Goal: Task Accomplishment & Management: Use online tool/utility

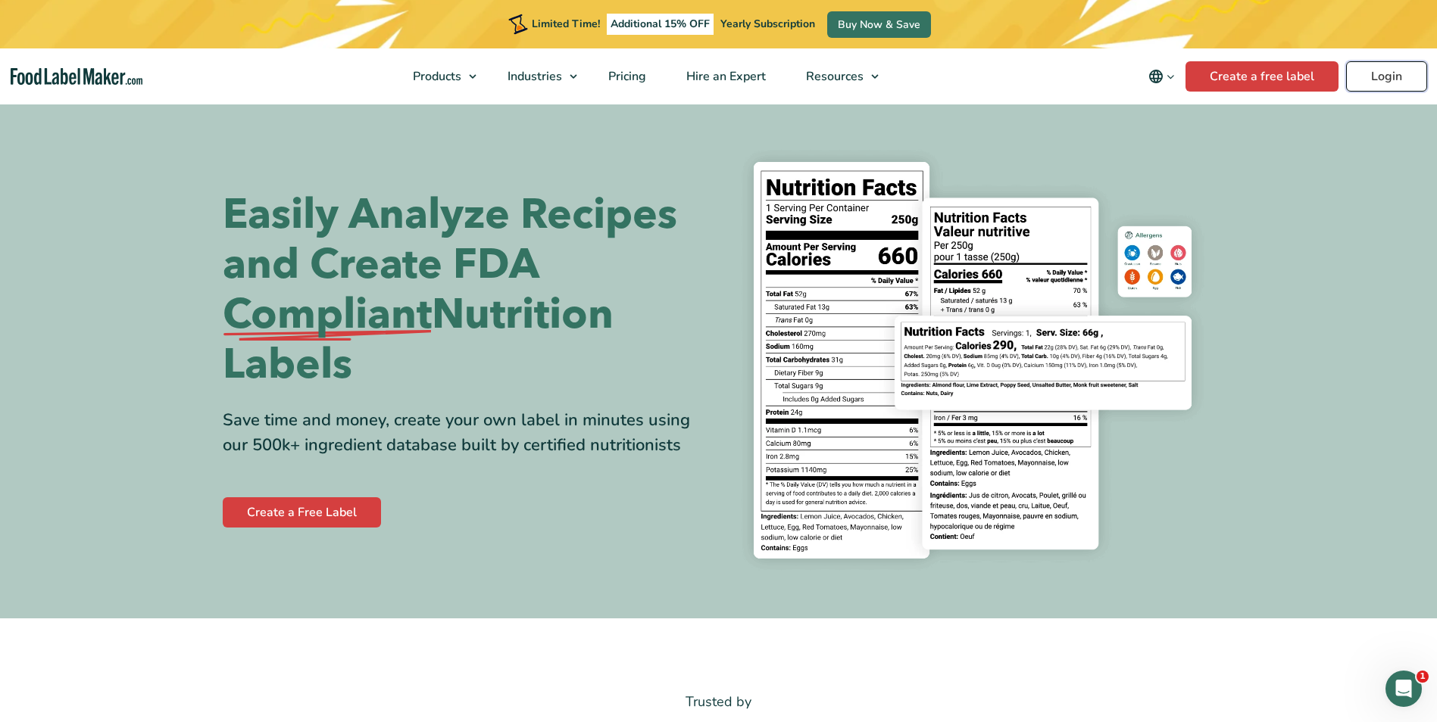
click at [1383, 76] on link "Login" at bounding box center [1386, 76] width 81 height 30
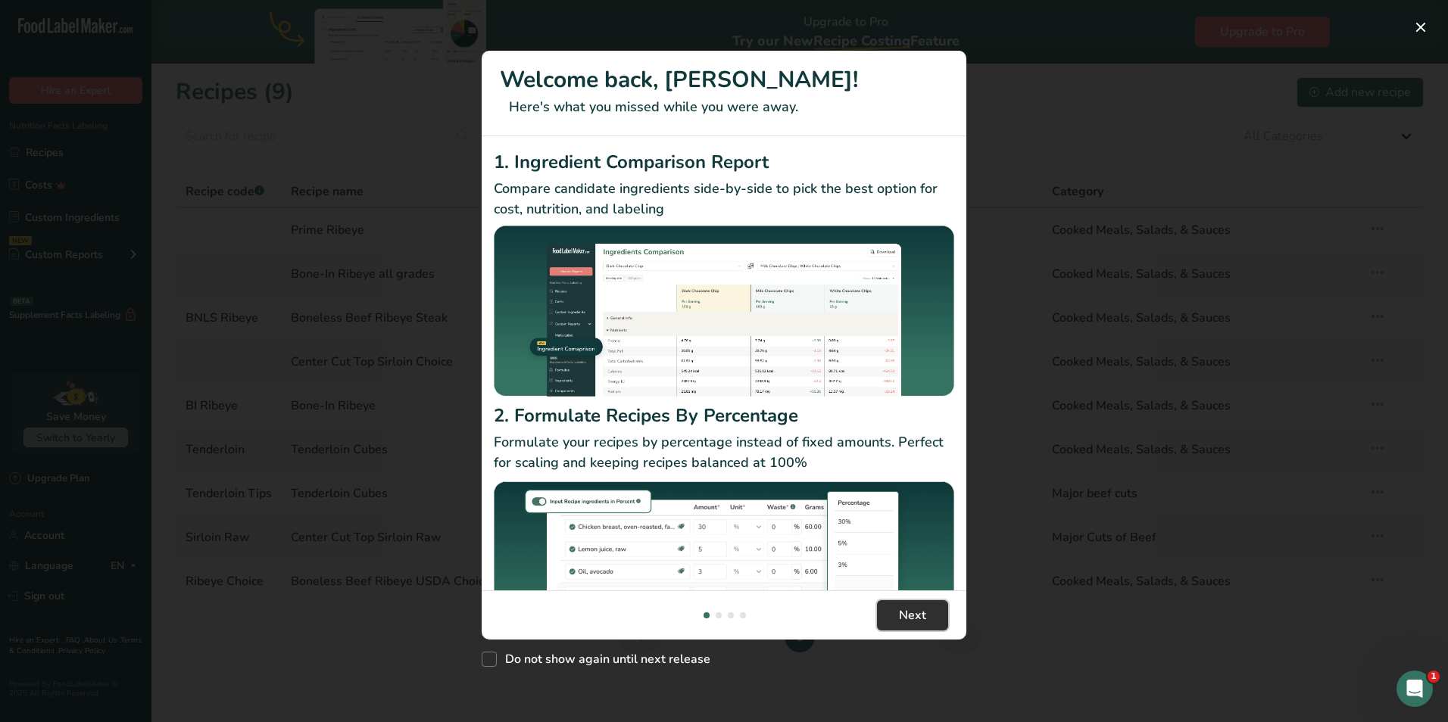
click at [927, 605] on button "Next" at bounding box center [912, 616] width 71 height 30
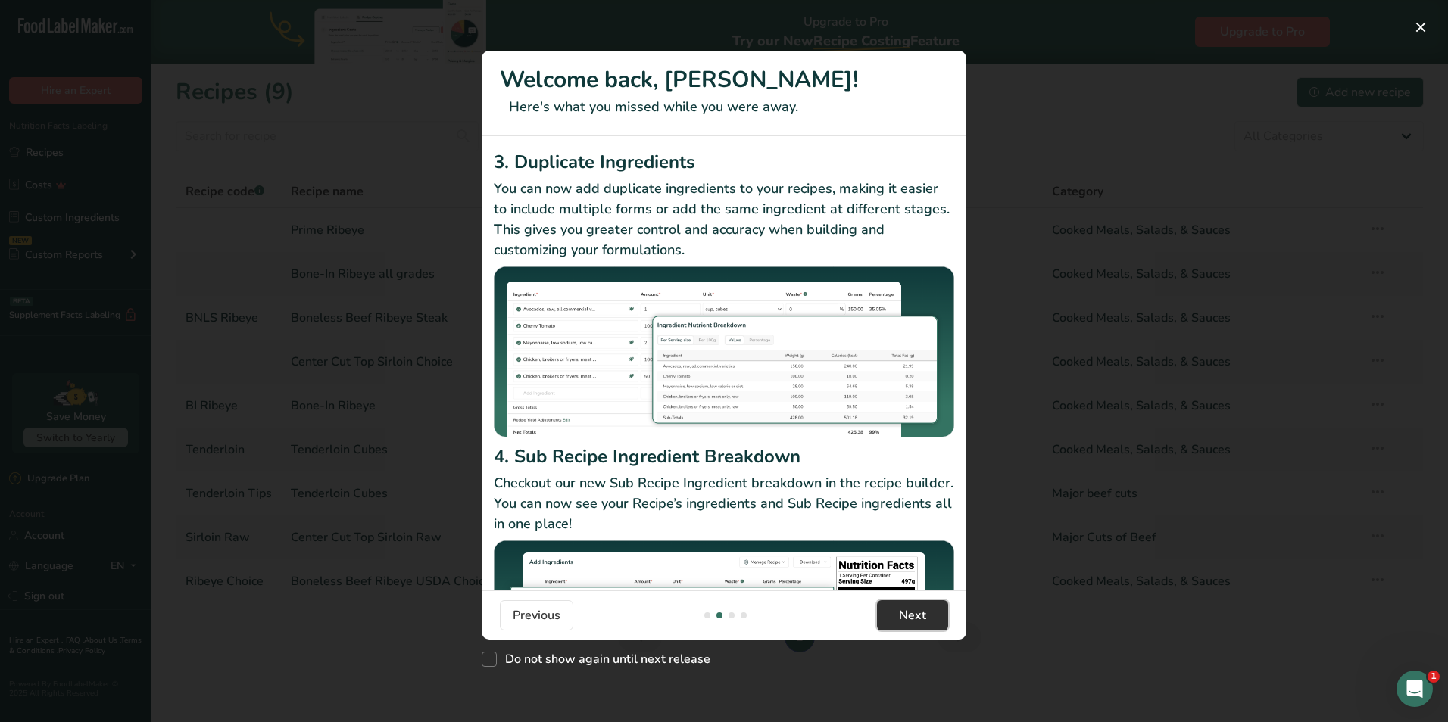
click at [926, 613] on button "Next" at bounding box center [912, 616] width 71 height 30
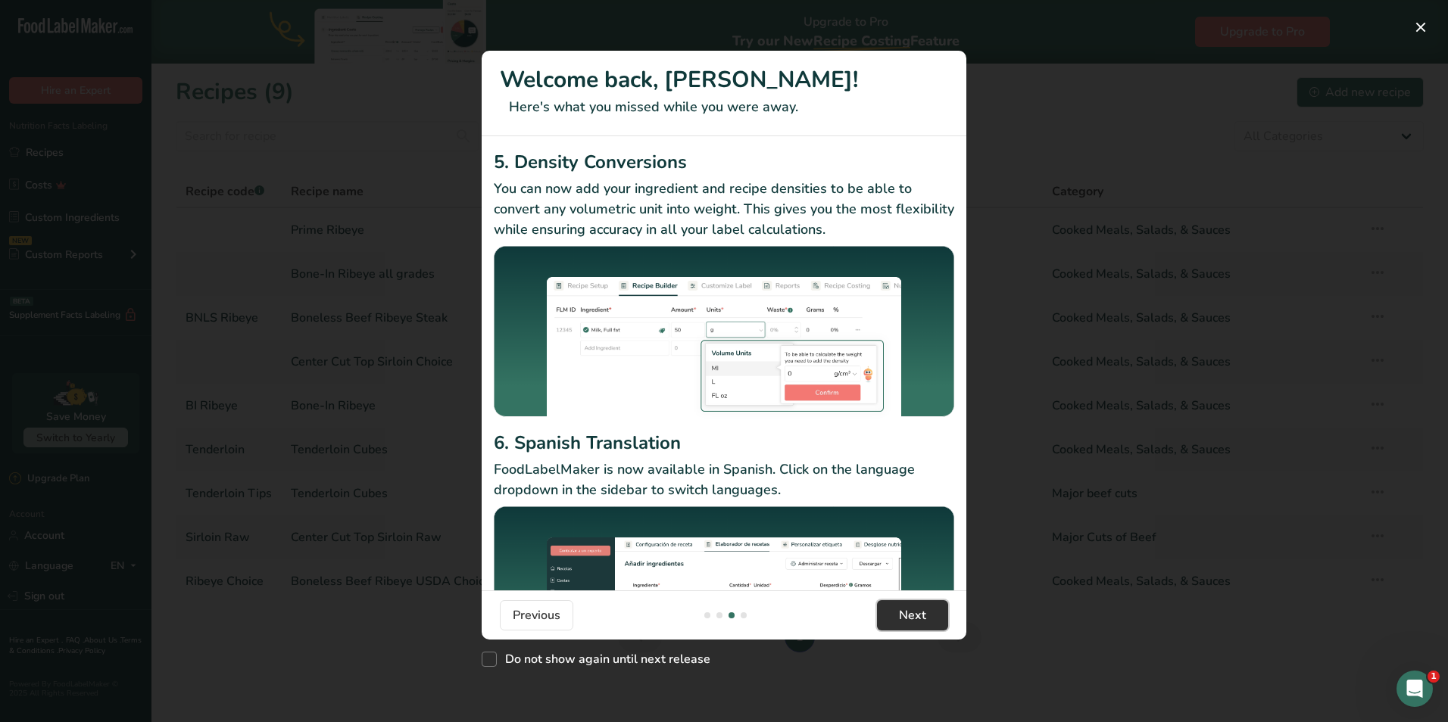
click at [927, 617] on button "Next" at bounding box center [912, 616] width 71 height 30
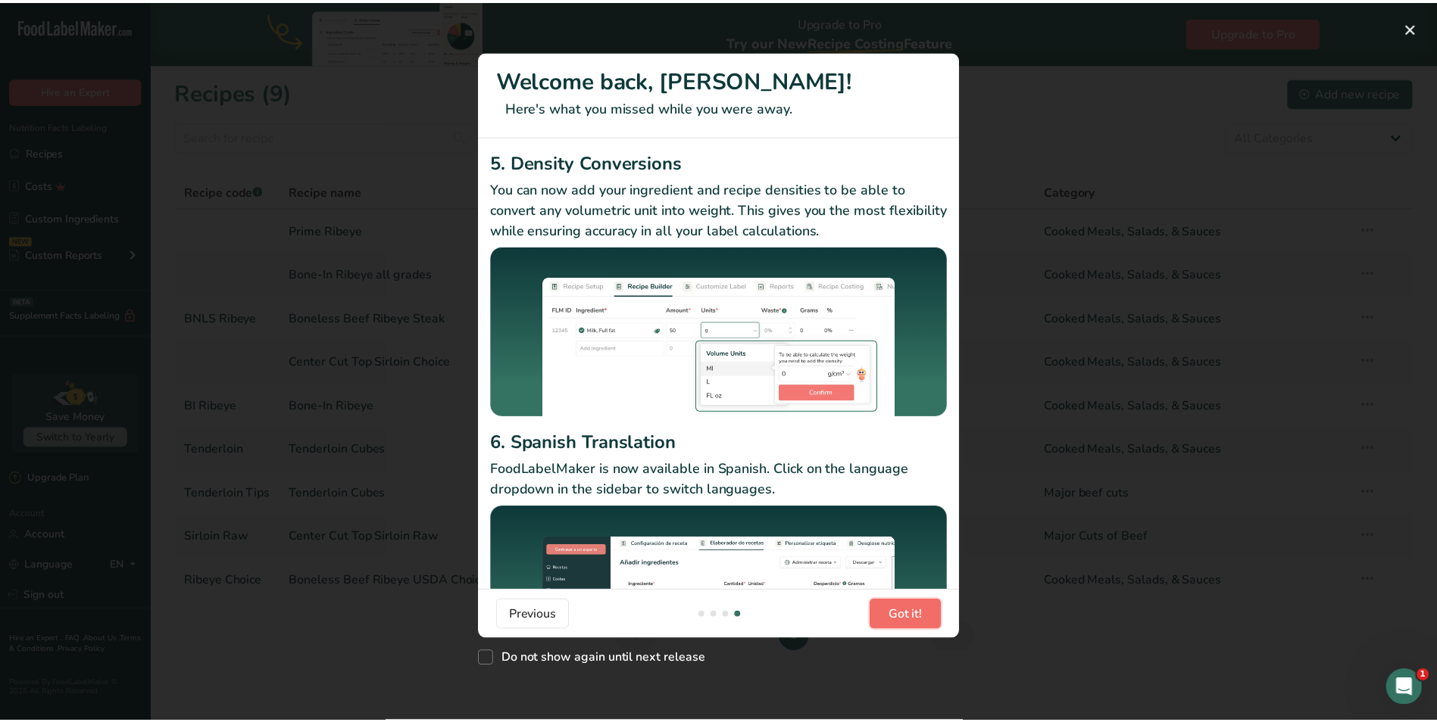
scroll to position [0, 1454]
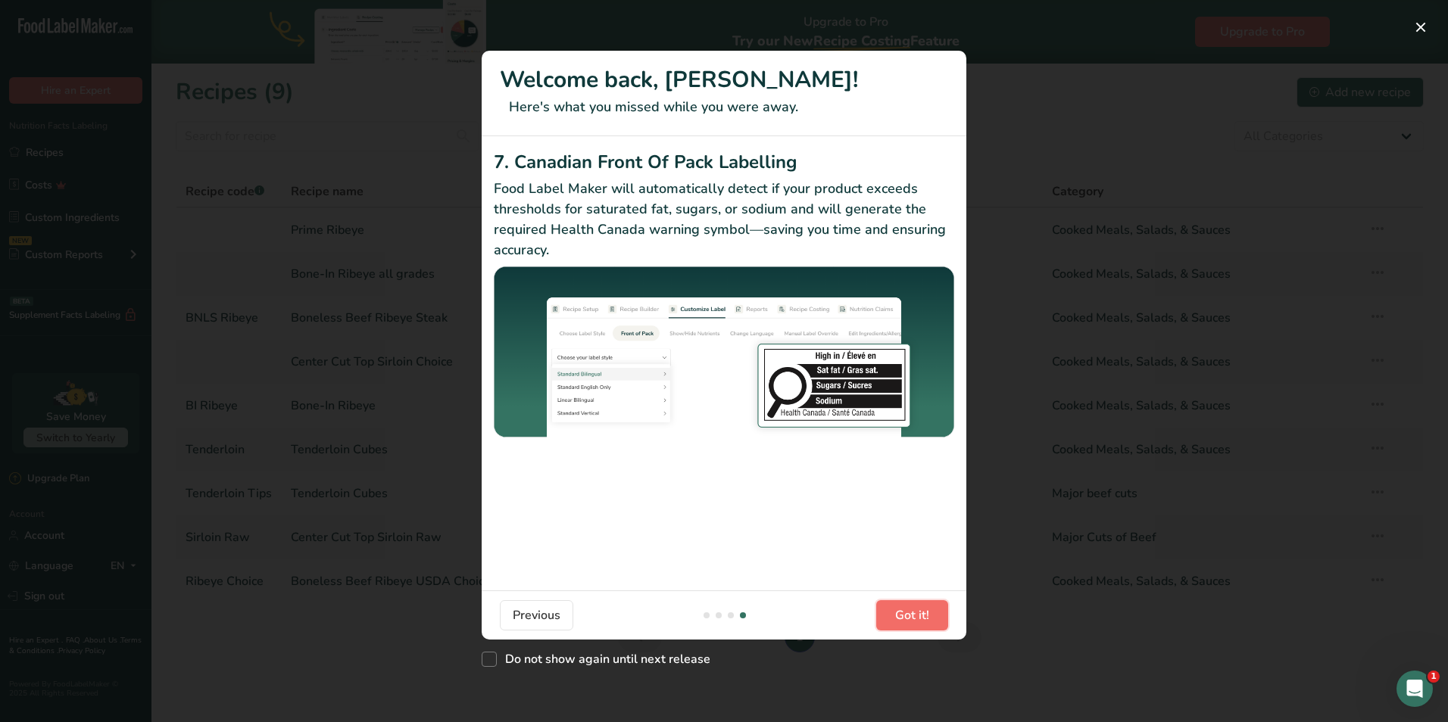
click at [929, 616] on button "Got it!" at bounding box center [912, 616] width 72 height 30
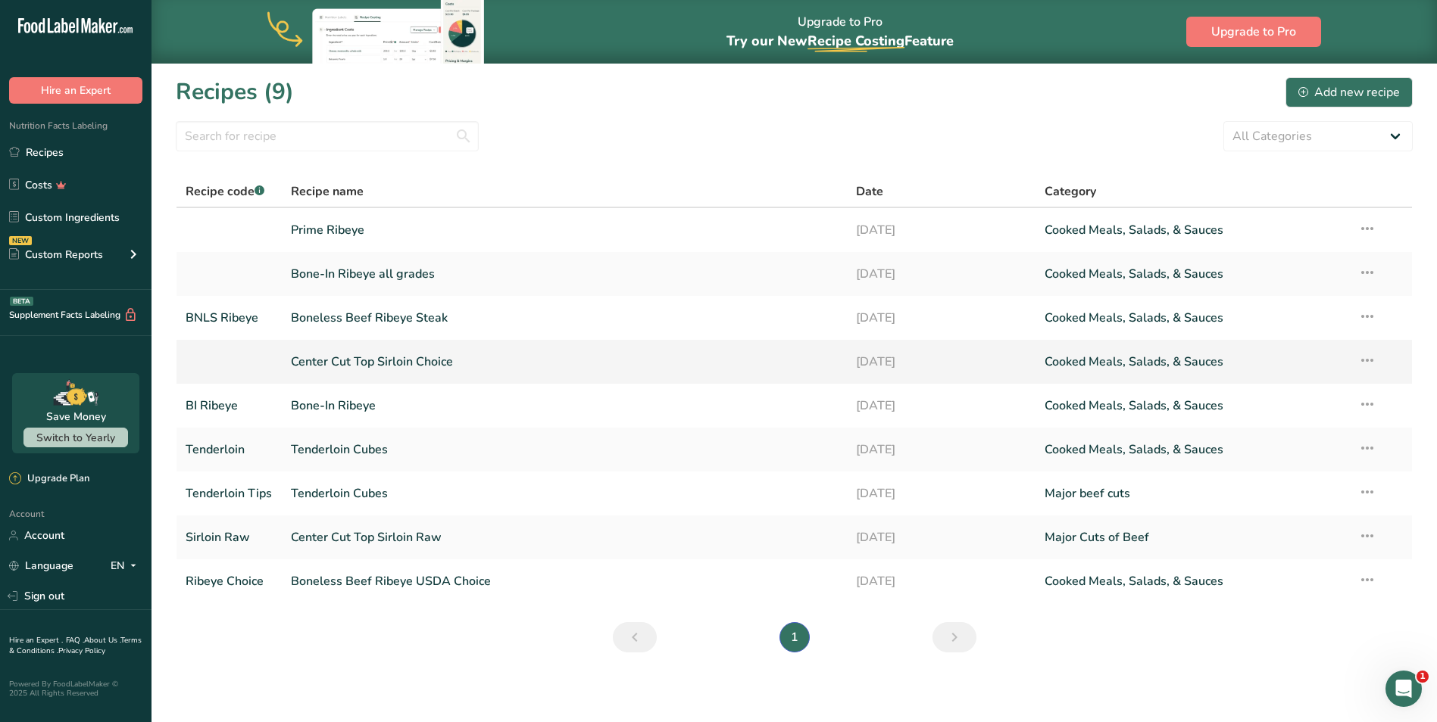
click at [403, 363] on link "Center Cut Top Sirloin Choice" at bounding box center [564, 362] width 547 height 32
click at [365, 539] on link "Center Cut Top Sirloin Raw" at bounding box center [564, 538] width 547 height 32
click at [379, 359] on link "Center Cut Top Sirloin Choice" at bounding box center [564, 362] width 547 height 32
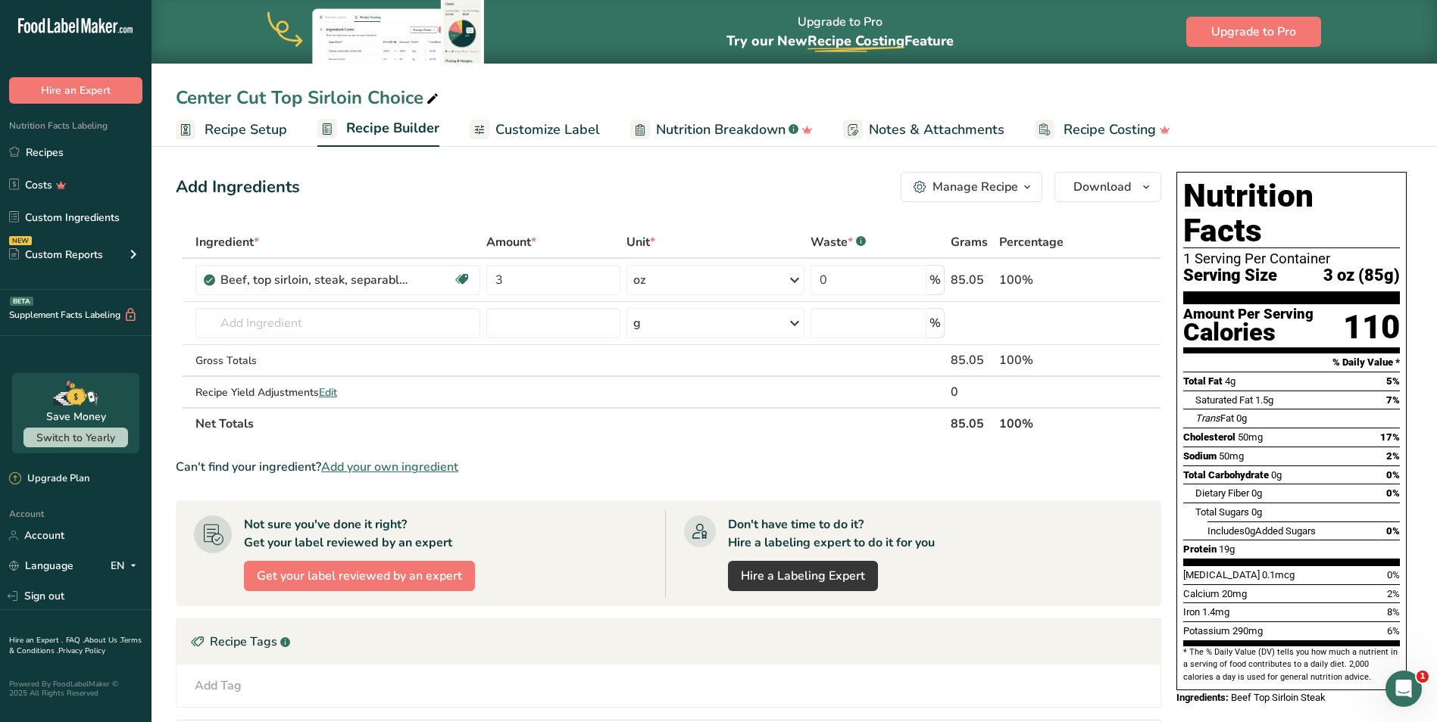
click at [1031, 187] on icon "button" at bounding box center [1027, 187] width 12 height 19
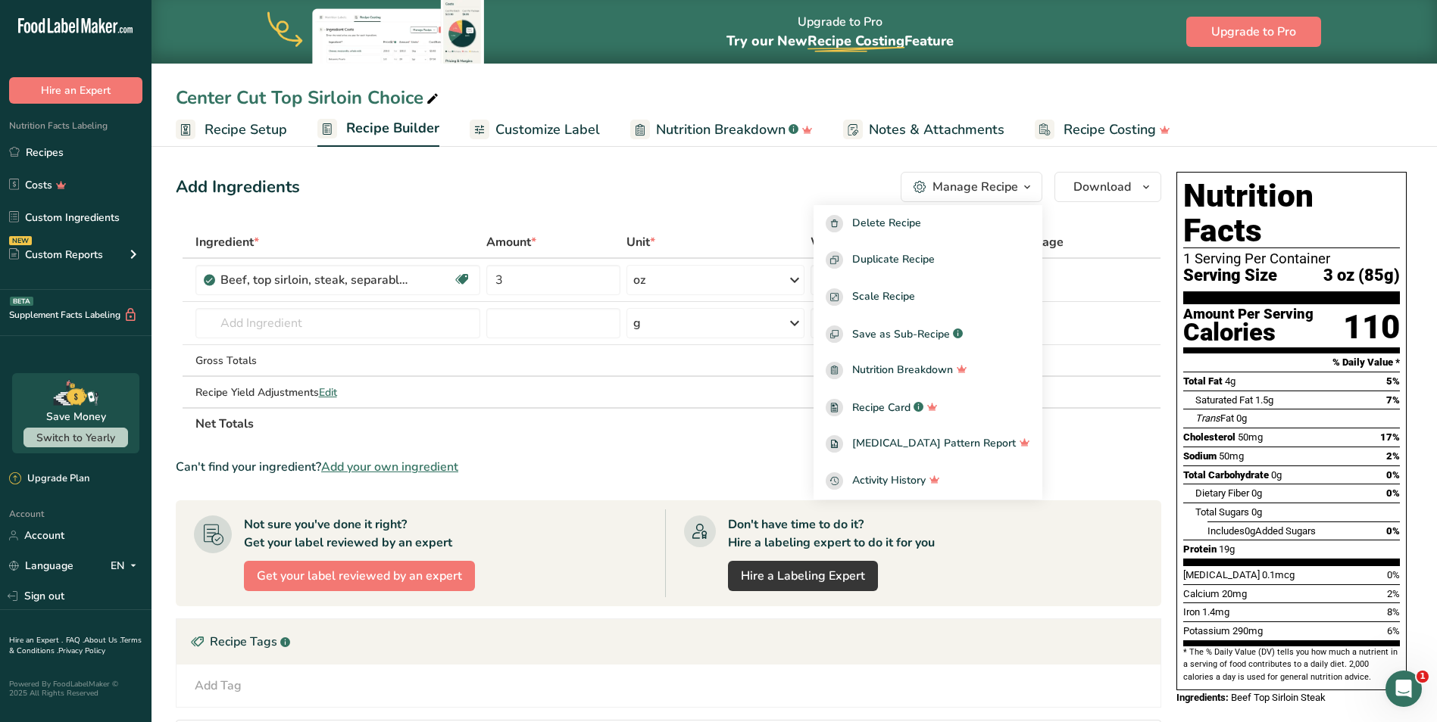
click at [825, 193] on div "Add Ingredients Manage Recipe Delete Recipe Duplicate Recipe Scale Recipe Save …" at bounding box center [668, 187] width 985 height 30
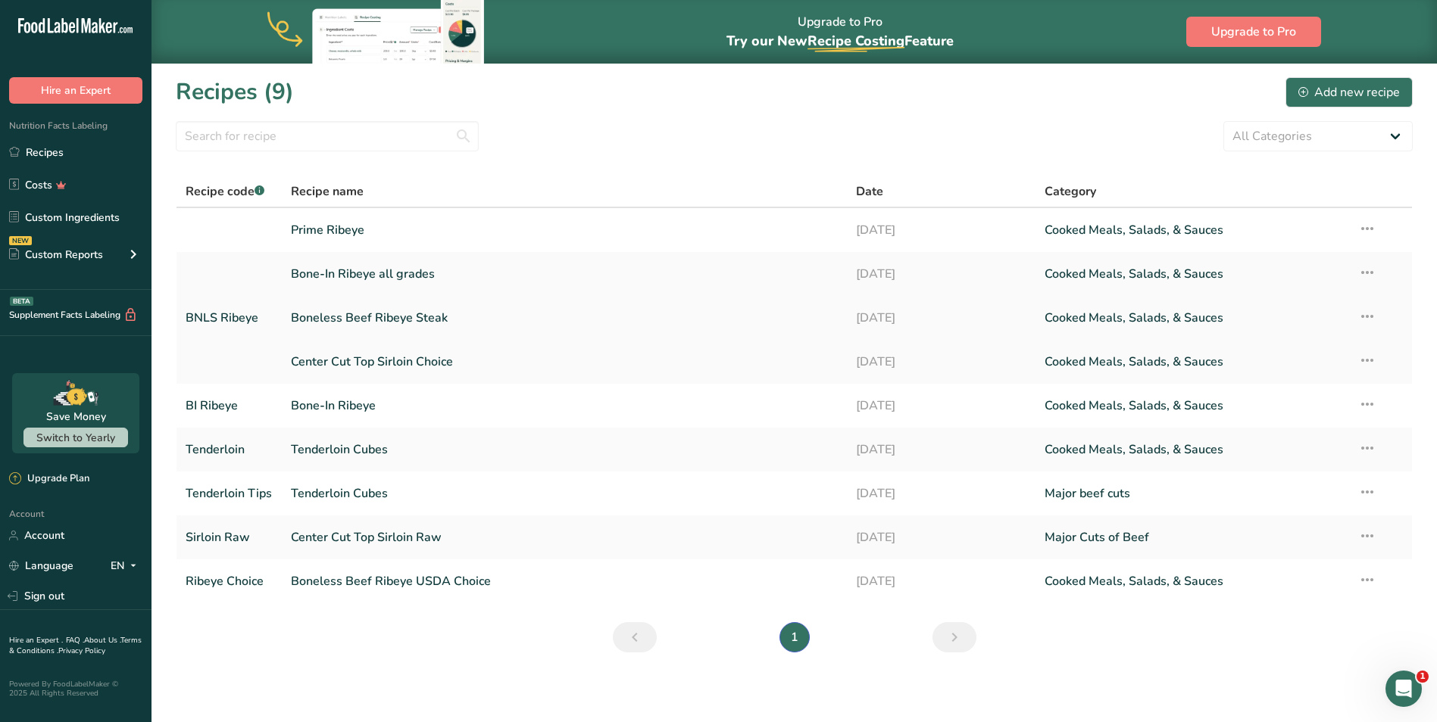
click at [387, 317] on link "Boneless Beef Ribeye Steak" at bounding box center [564, 318] width 547 height 32
click at [360, 273] on link "Bone-In Ribeye all grades" at bounding box center [564, 274] width 547 height 32
